Goal: Information Seeking & Learning: Check status

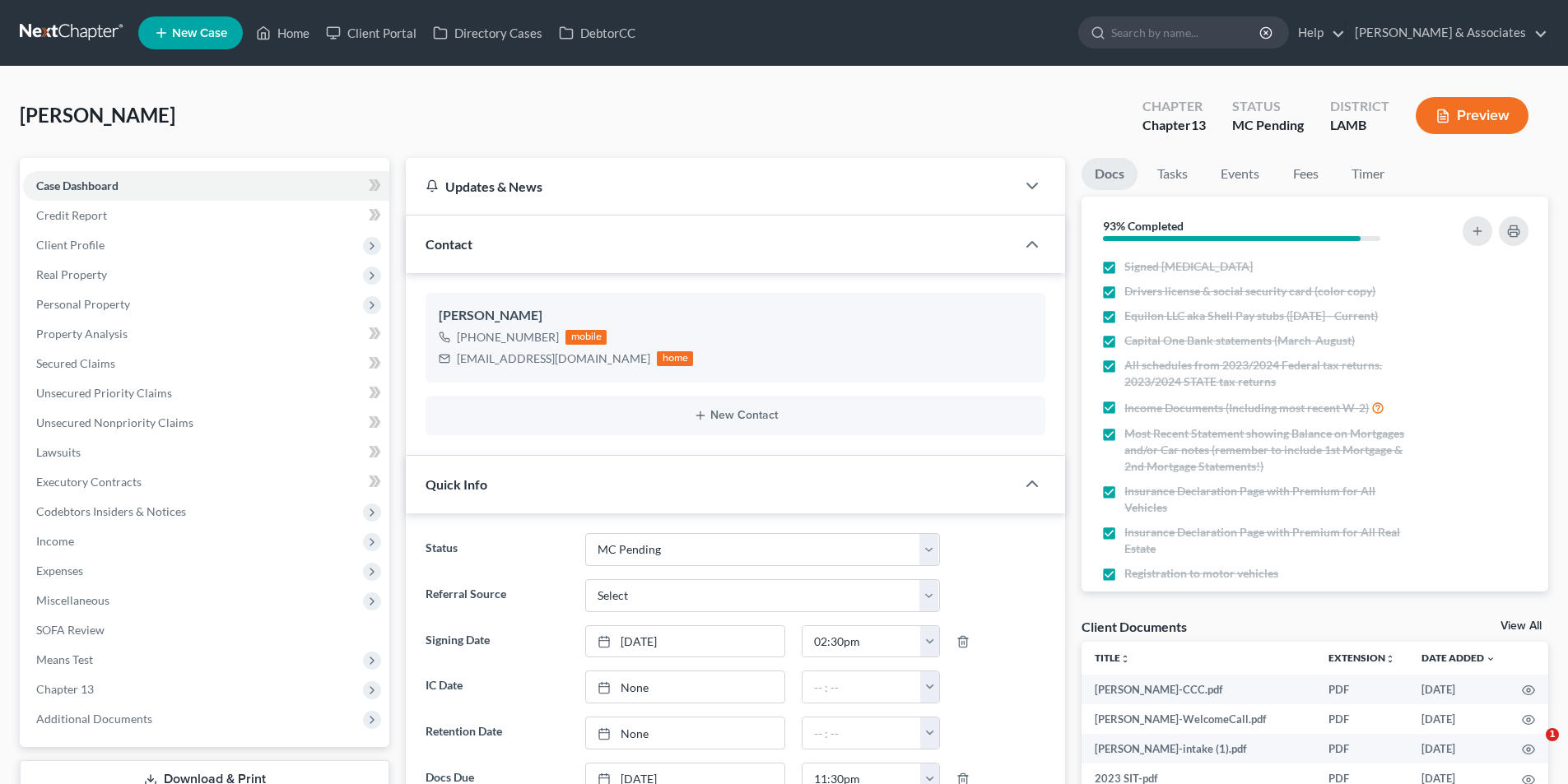
select select "15"
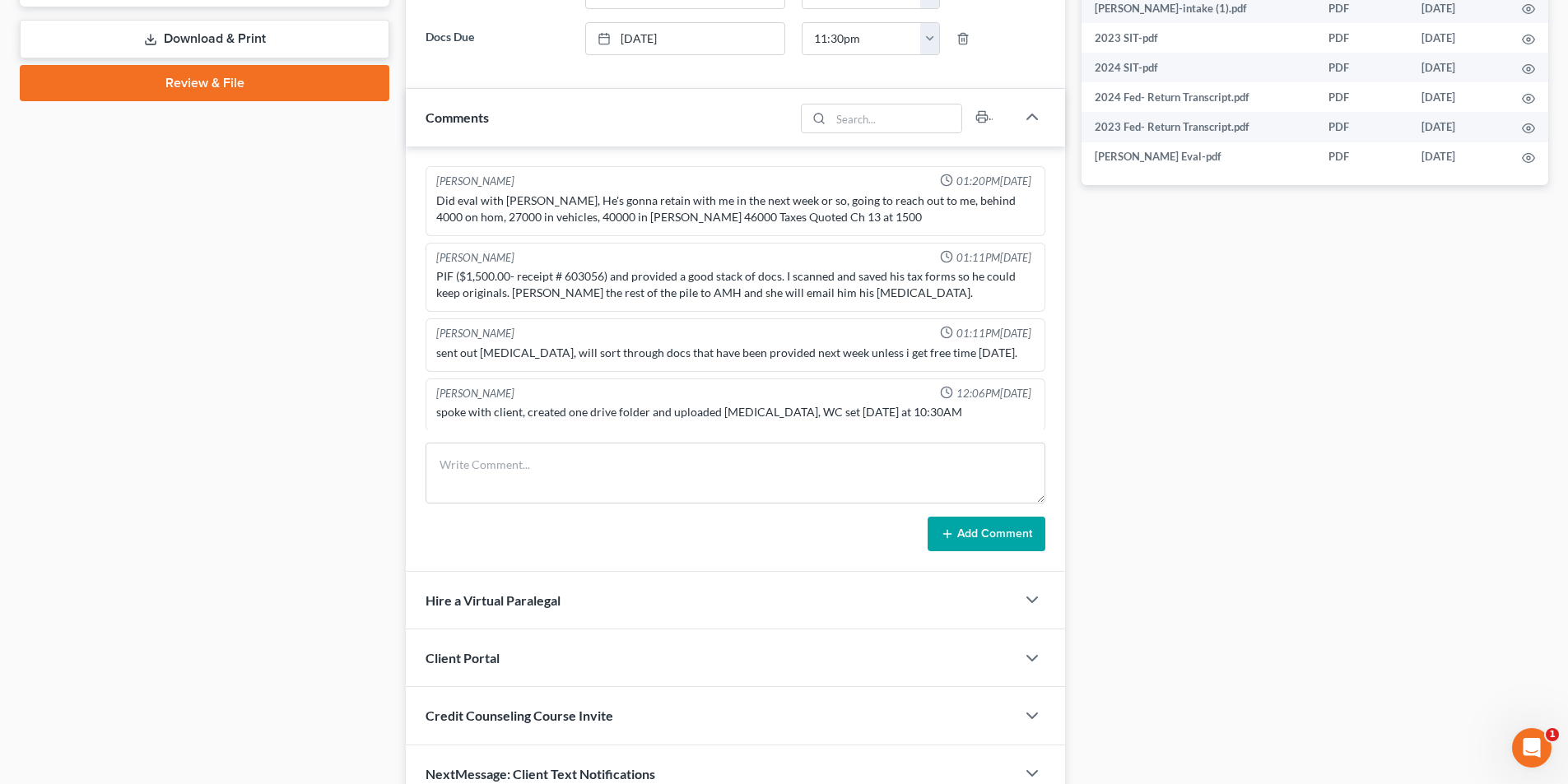
scroll to position [564, 0]
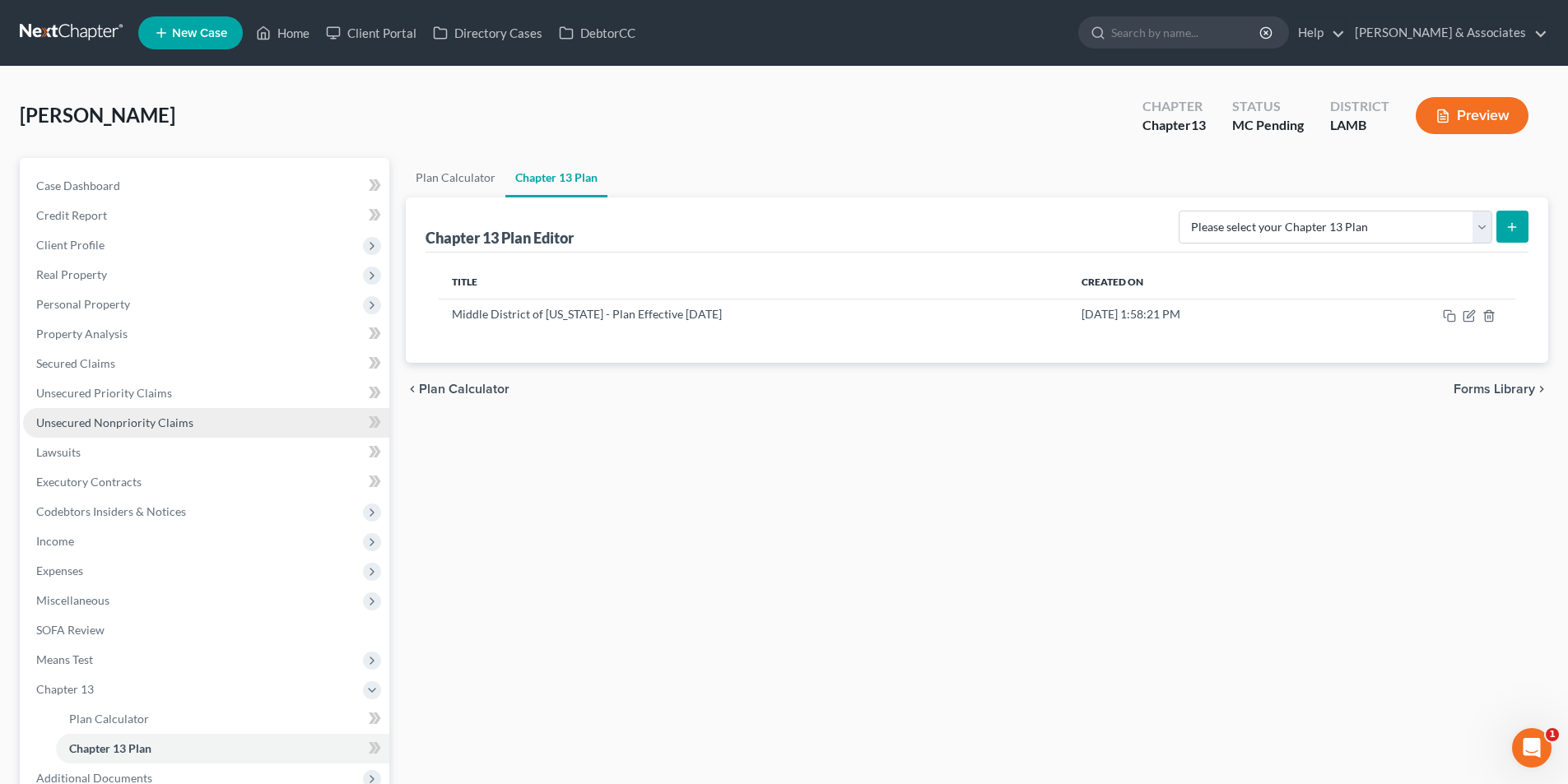
click at [179, 419] on span "Unsecured Nonpriority Claims" at bounding box center [115, 422] width 158 height 14
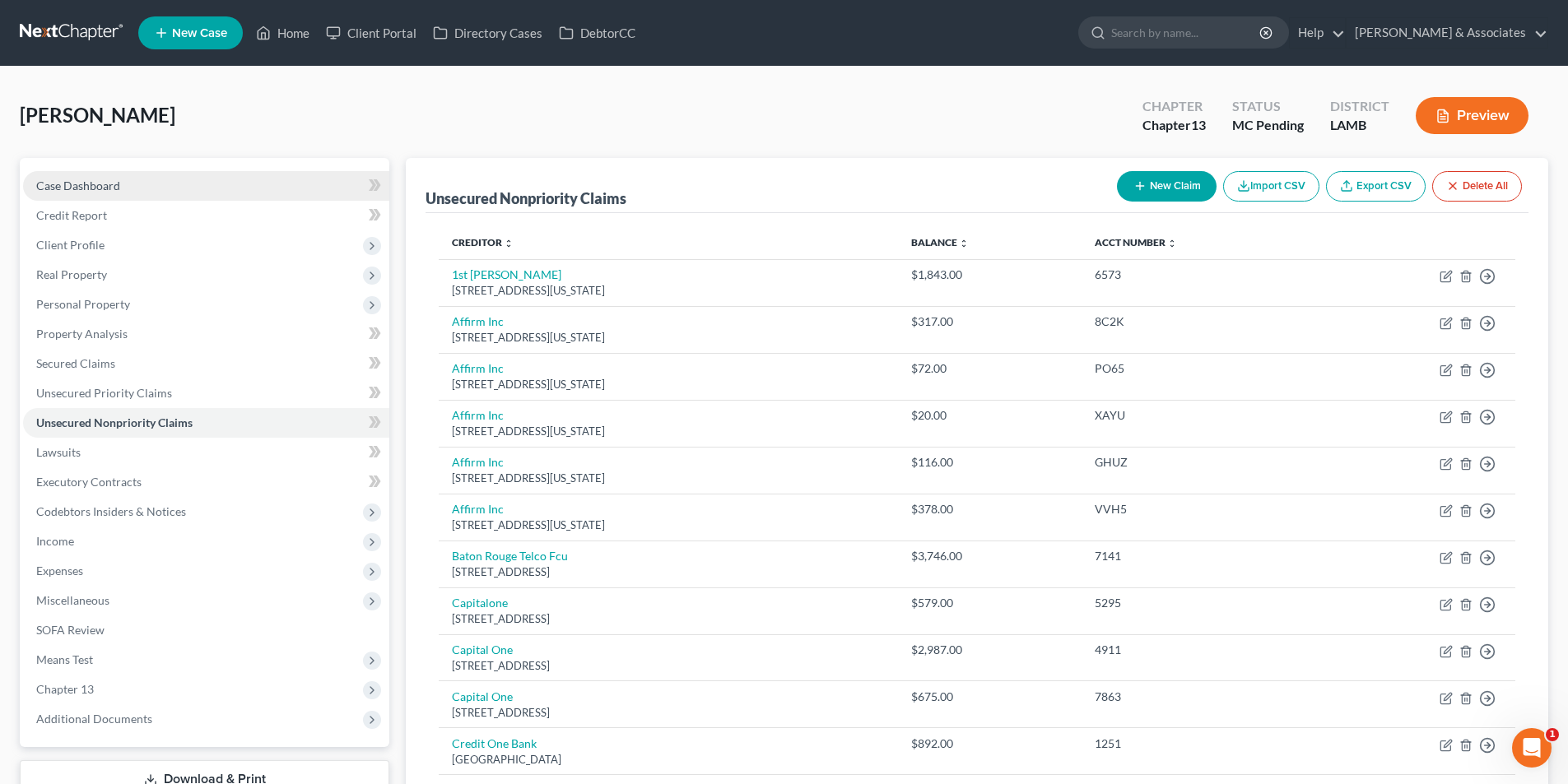
click at [164, 197] on link "Case Dashboard" at bounding box center [206, 185] width 367 height 29
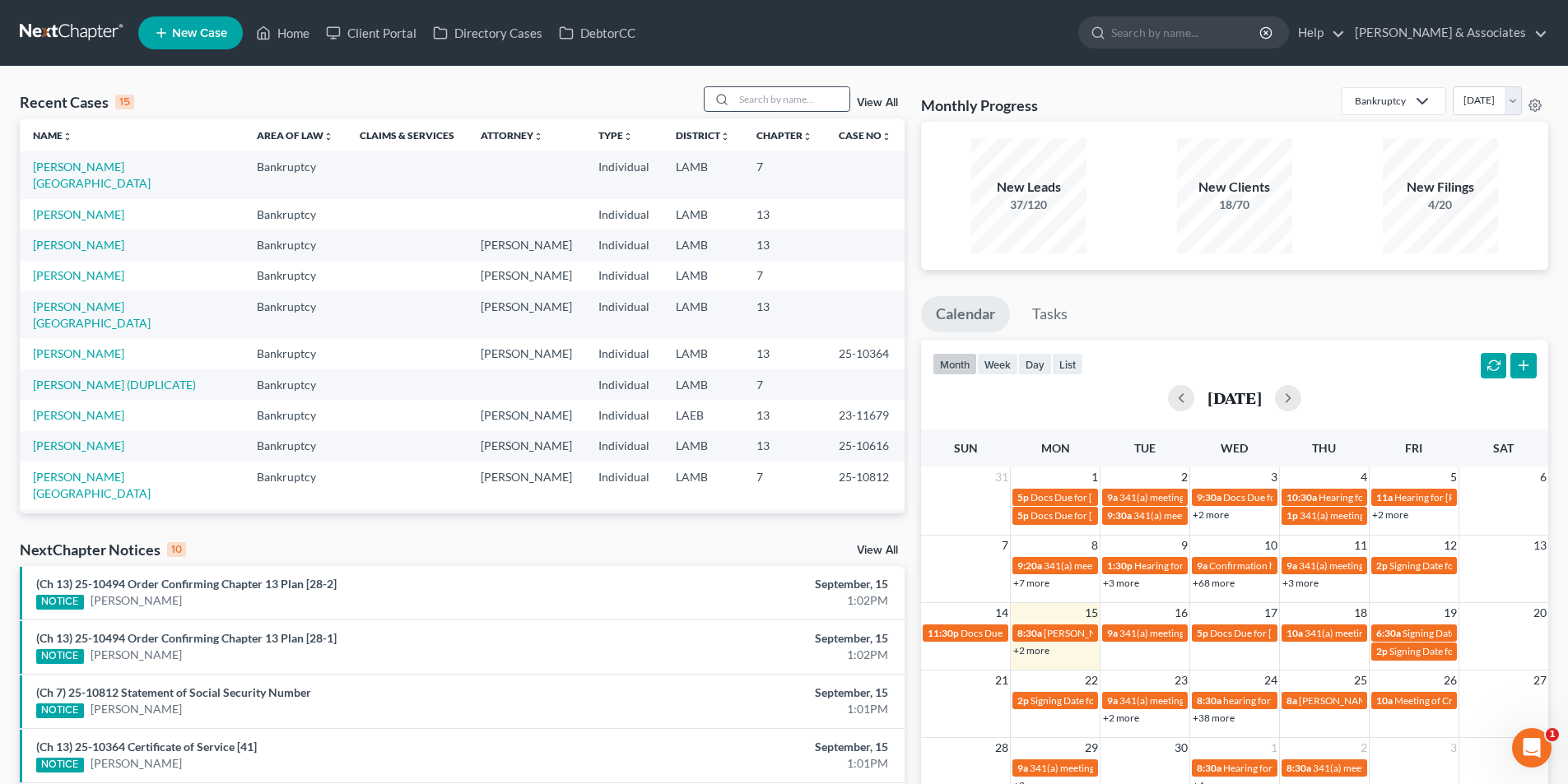
click at [821, 104] on input "search" at bounding box center [791, 99] width 115 height 24
type input "cole"
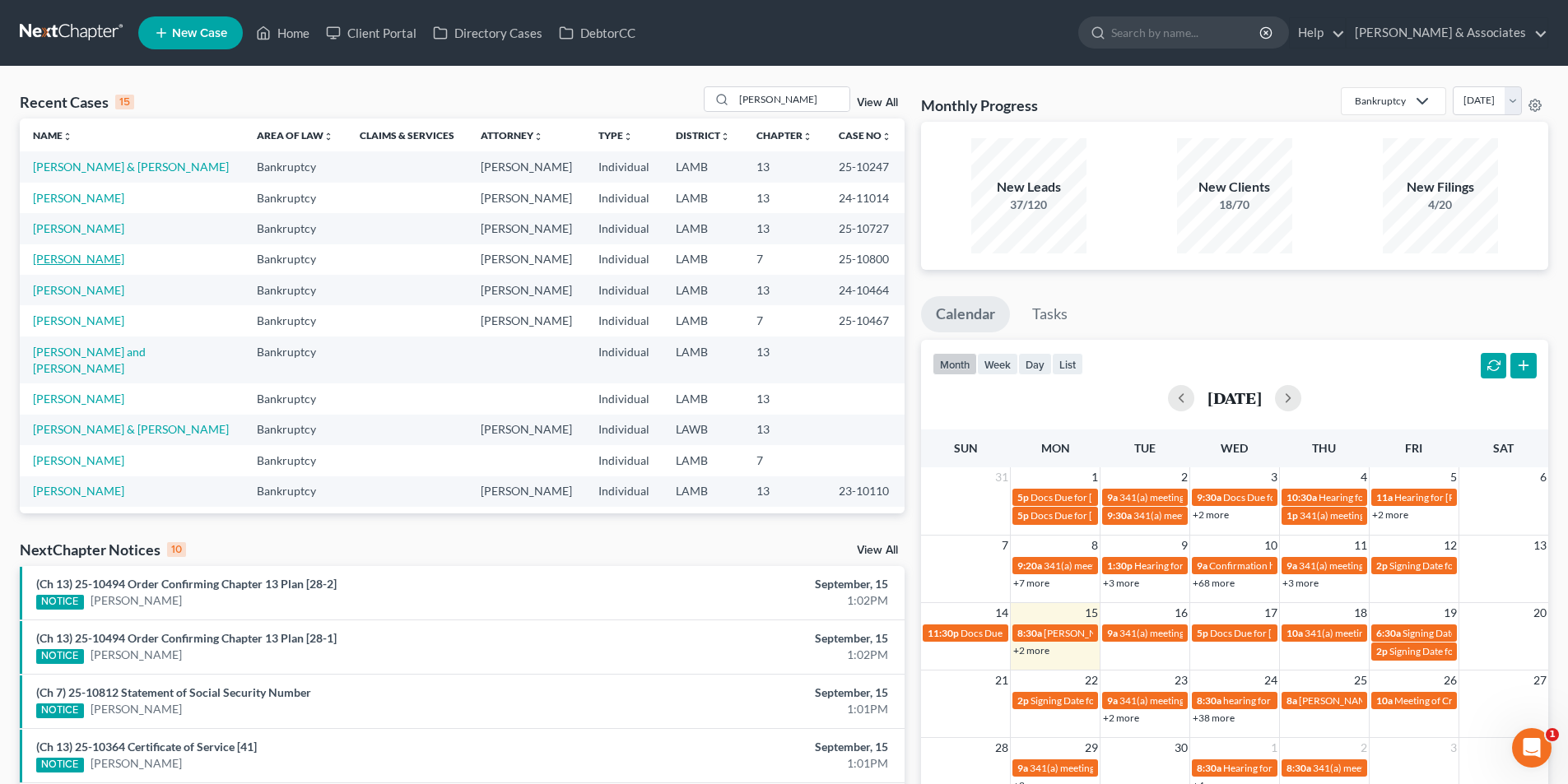
click at [96, 259] on link "Coleman, Derek" at bounding box center [78, 259] width 91 height 14
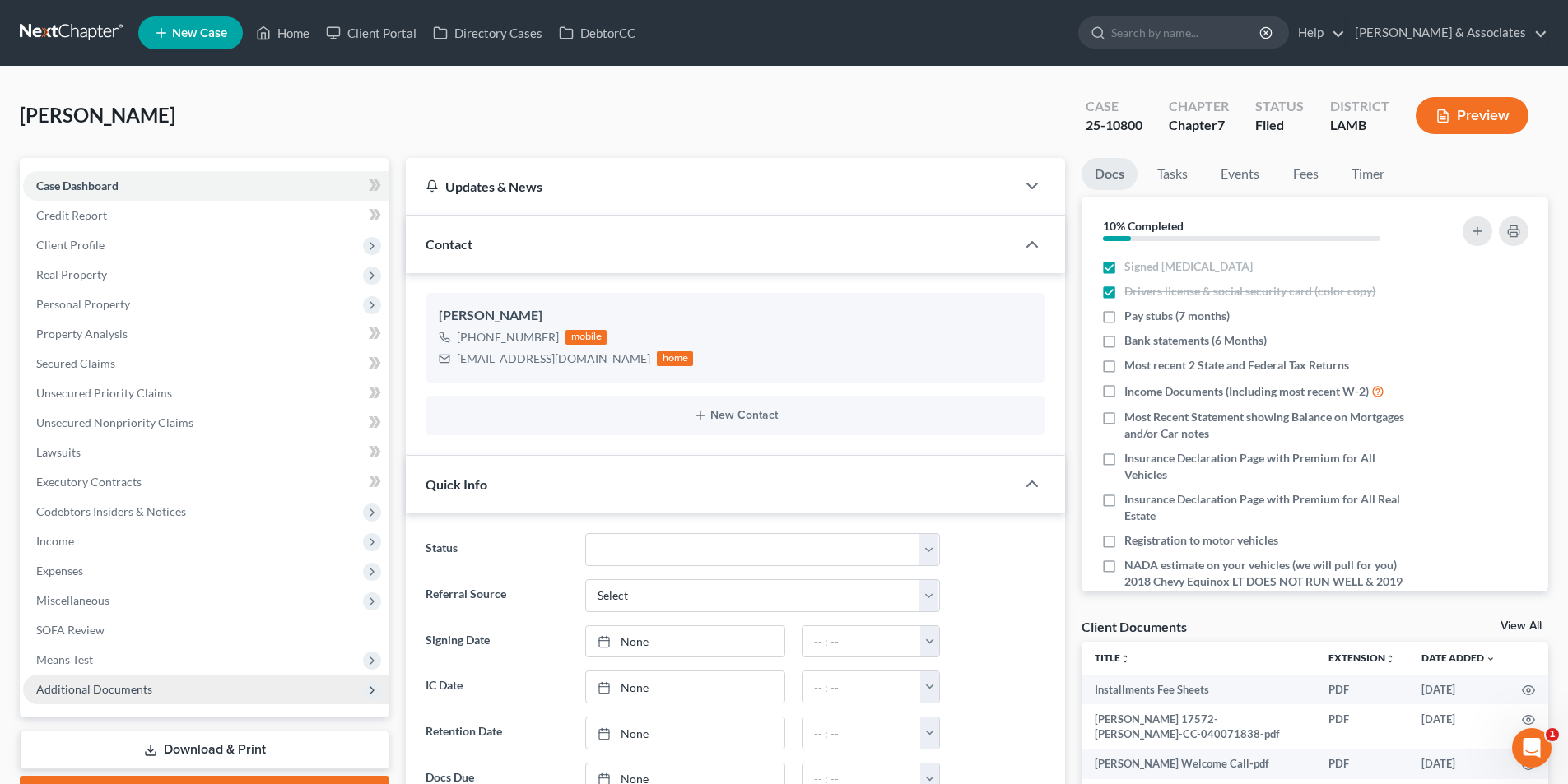
scroll to position [1029, 0]
click at [189, 692] on span "Additional Documents" at bounding box center [206, 689] width 367 height 29
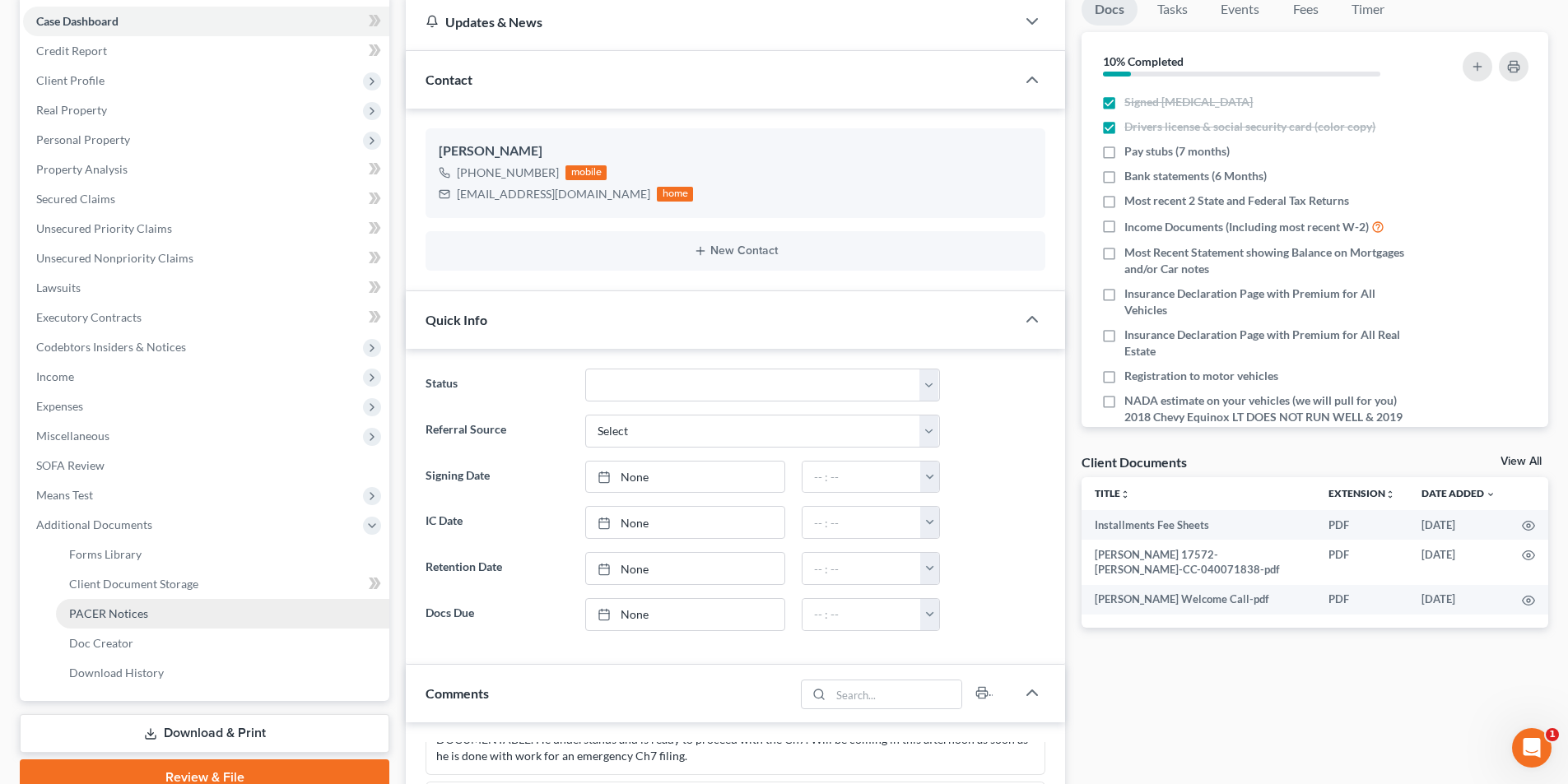
click at [181, 613] on link "PACER Notices" at bounding box center [222, 613] width 334 height 29
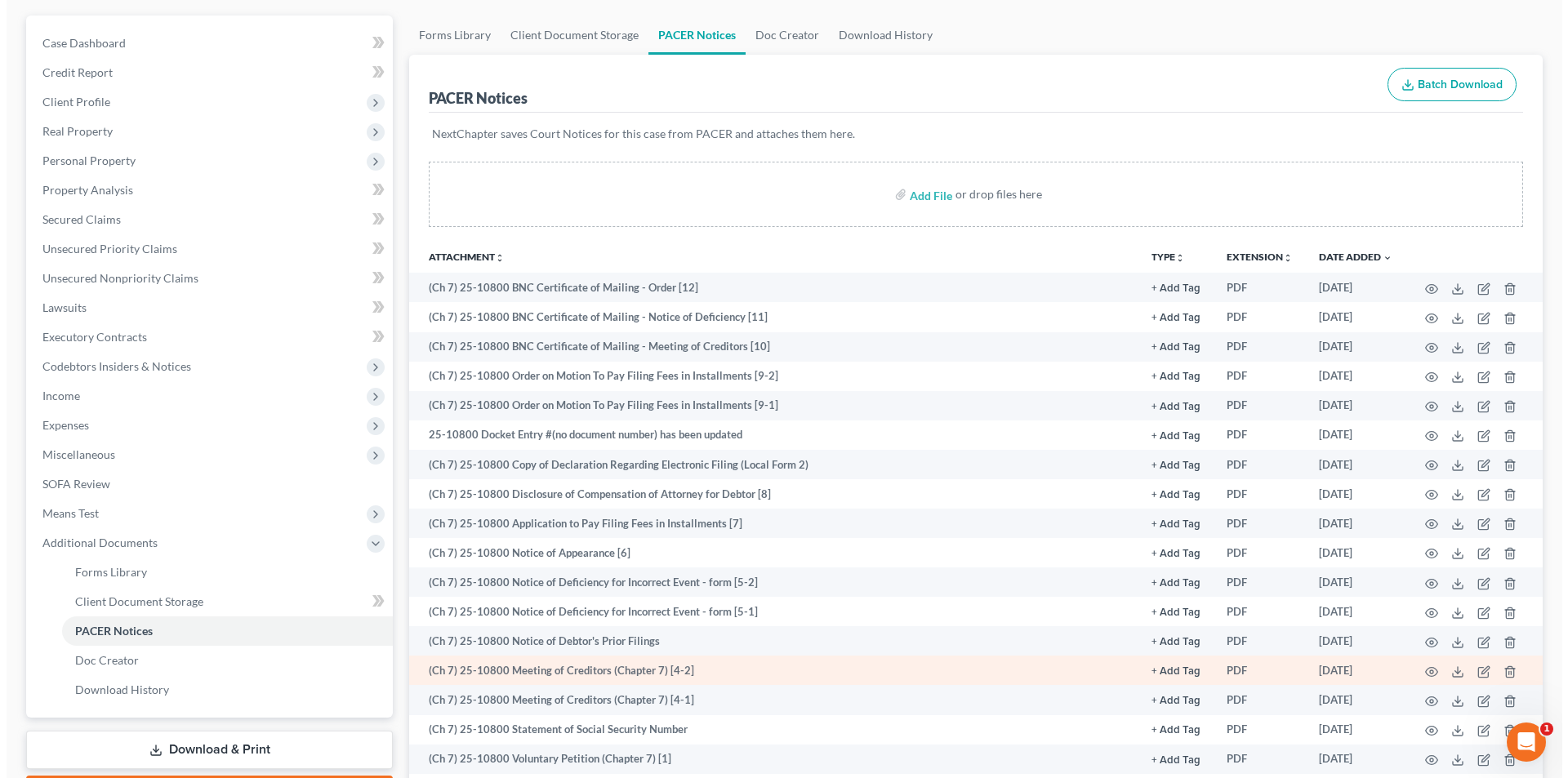
scroll to position [245, 0]
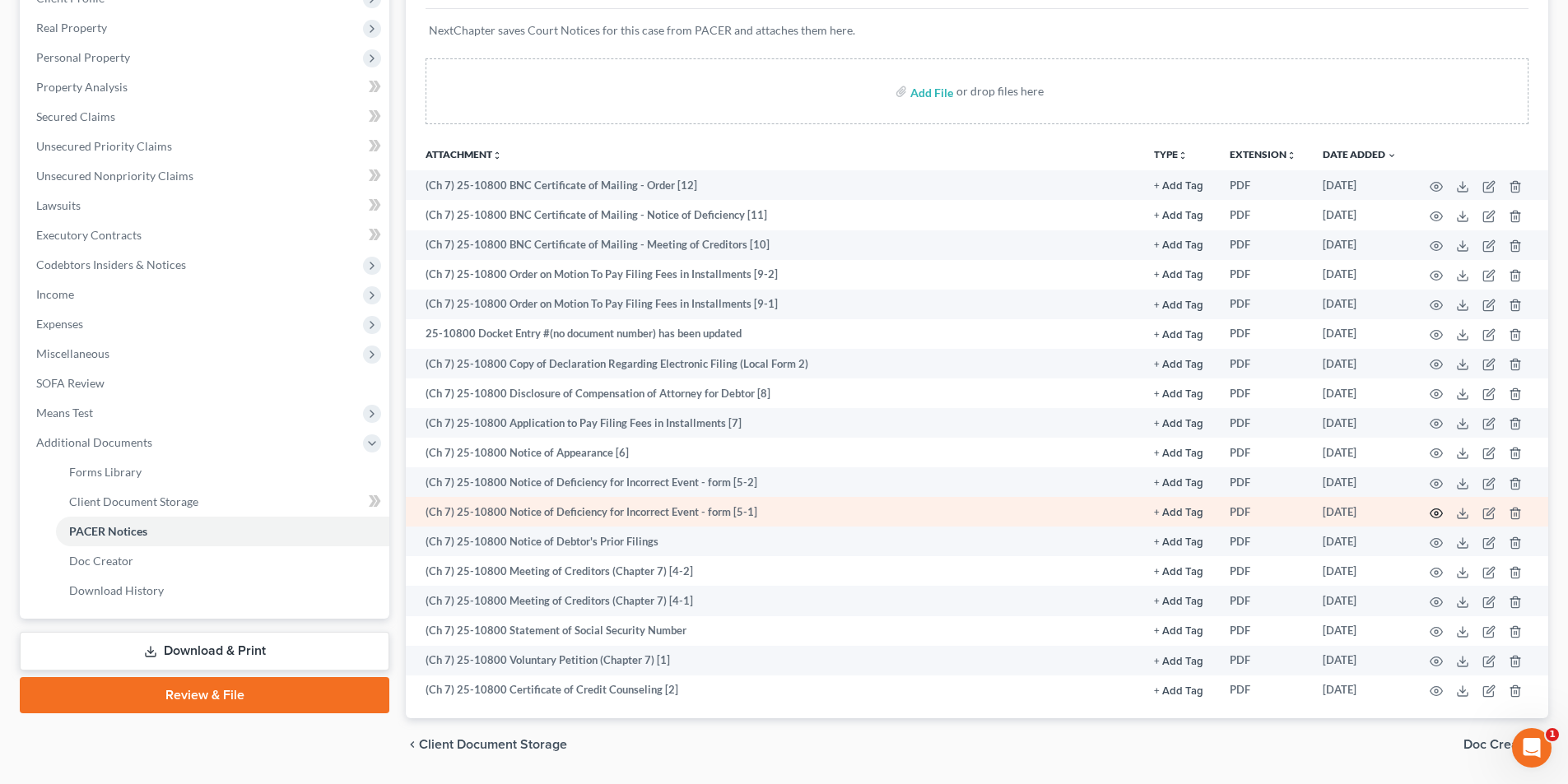
click at [1438, 509] on icon "button" at bounding box center [1437, 513] width 13 height 9
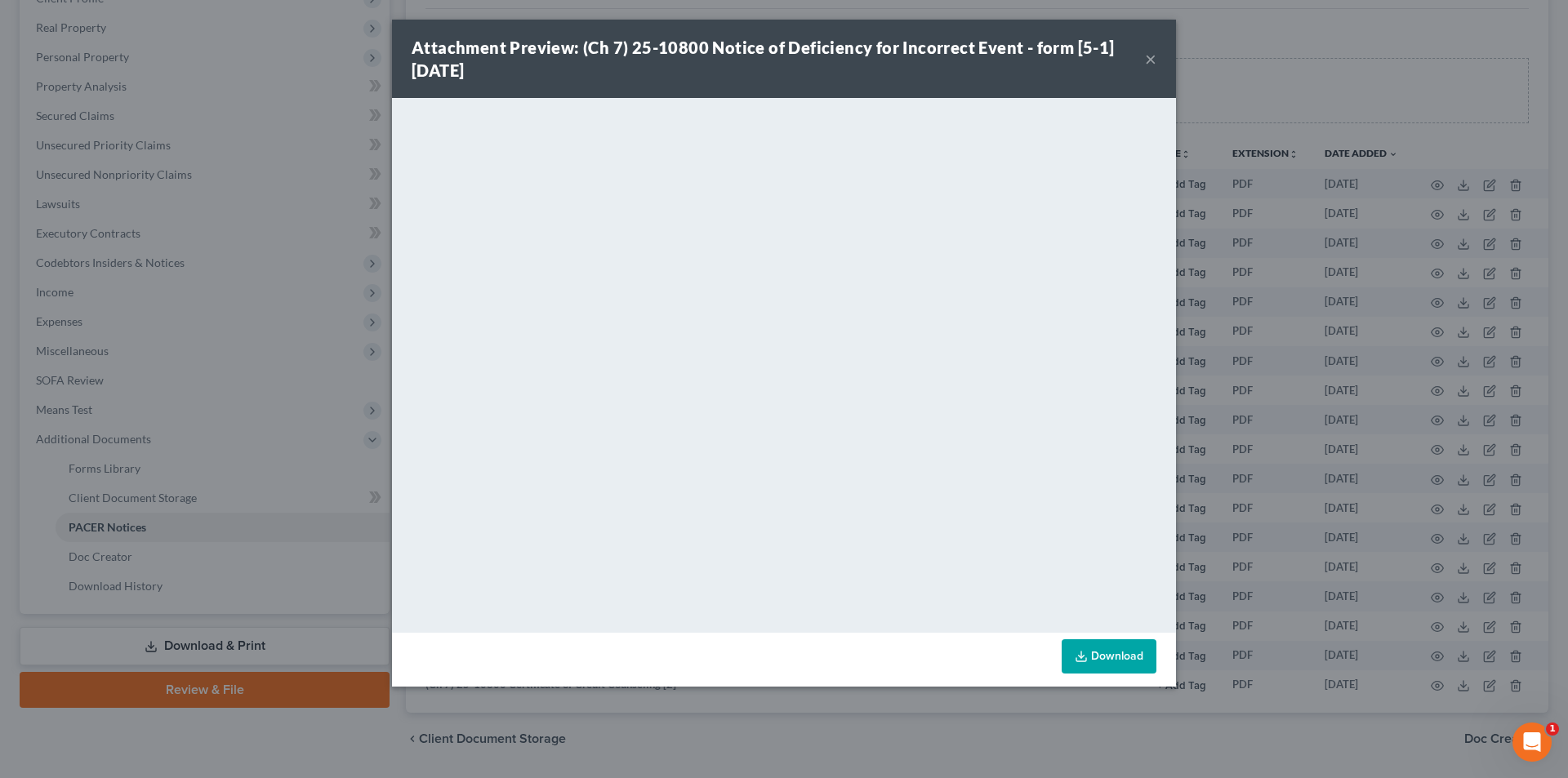
click at [1154, 52] on button "×" at bounding box center [1151, 58] width 12 height 19
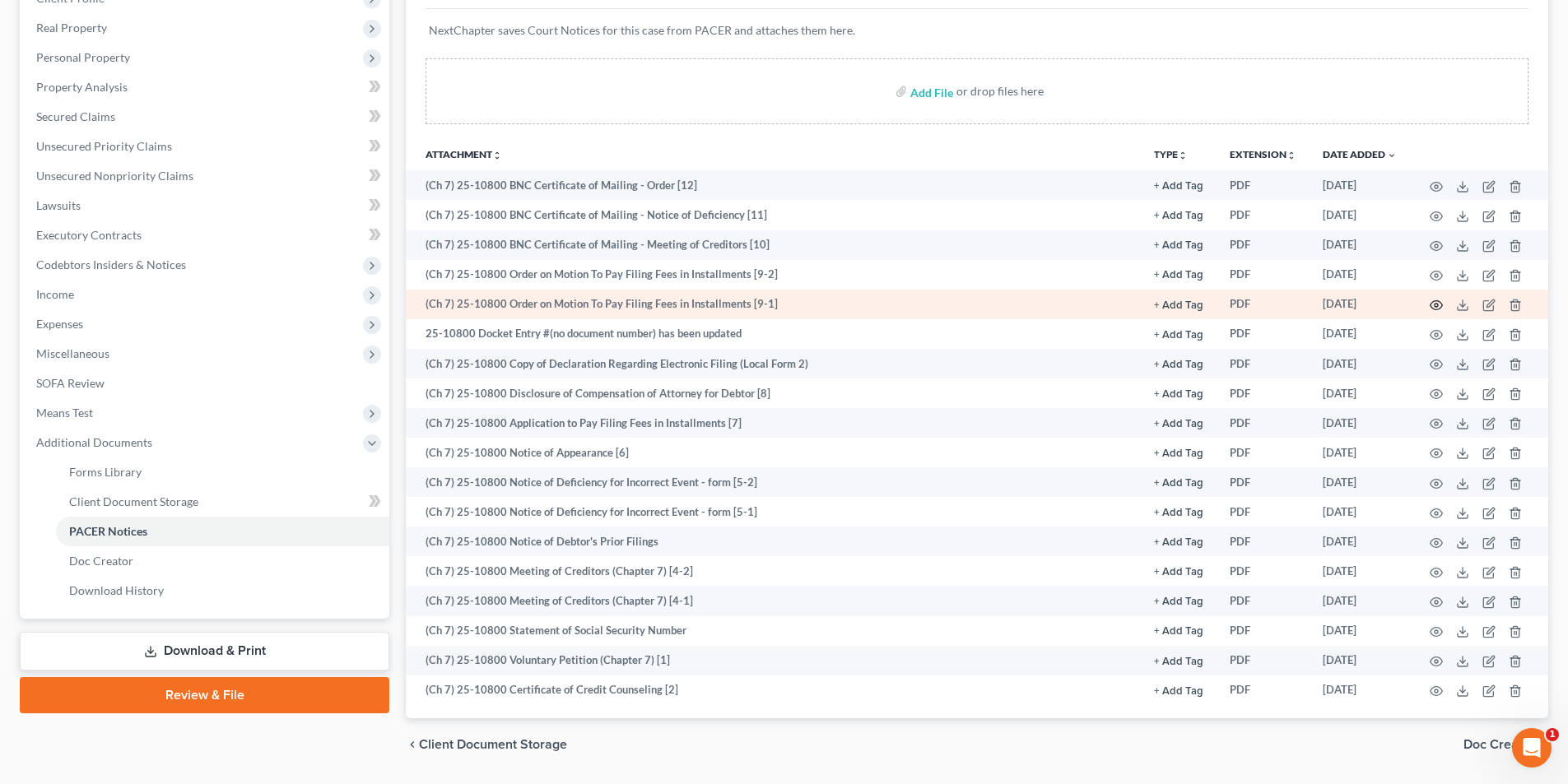
click at [1434, 304] on icon "button" at bounding box center [1437, 306] width 13 height 13
